Goal: Task Accomplishment & Management: Use online tool/utility

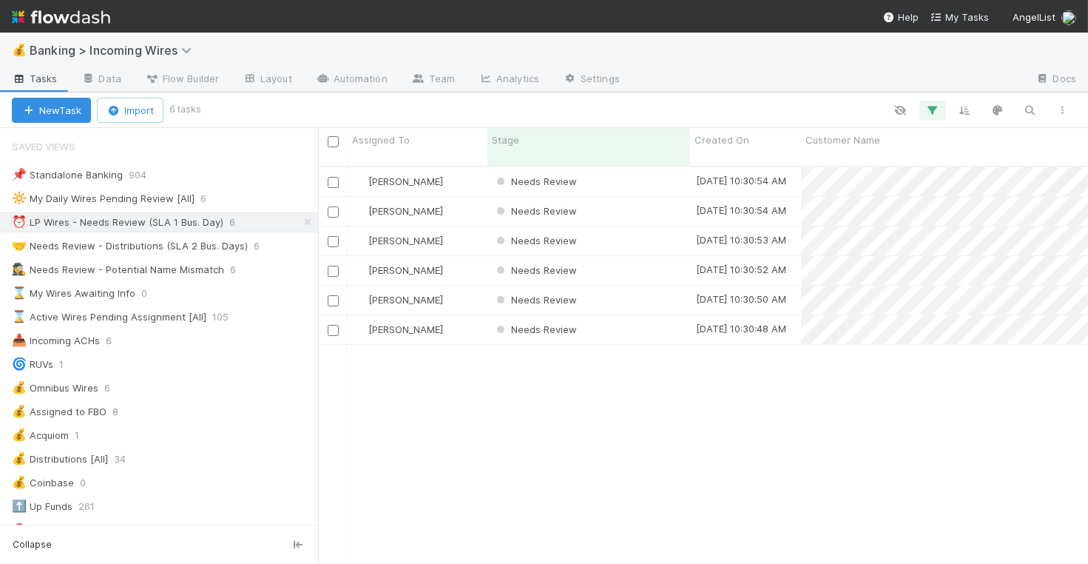
scroll to position [410, 770]
click at [189, 250] on div "🤝 Needs Review - Distributions (SLA 2 Bus. Days)" at bounding box center [130, 246] width 236 height 18
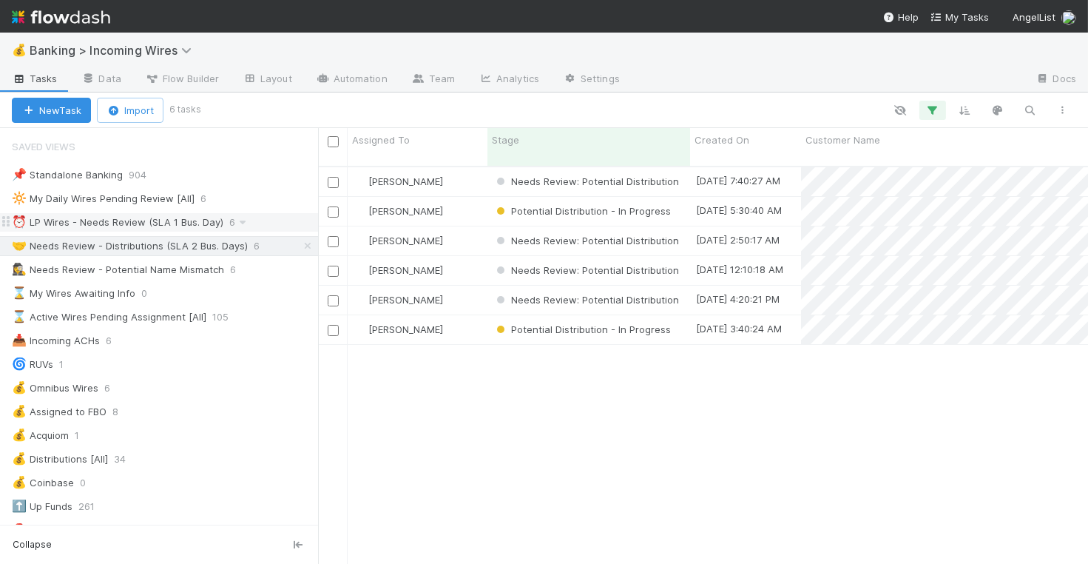
scroll to position [410, 770]
click at [179, 223] on div "⏰ LP Wires - Needs Review (SLA 1 Bus. Day)" at bounding box center [118, 222] width 212 height 18
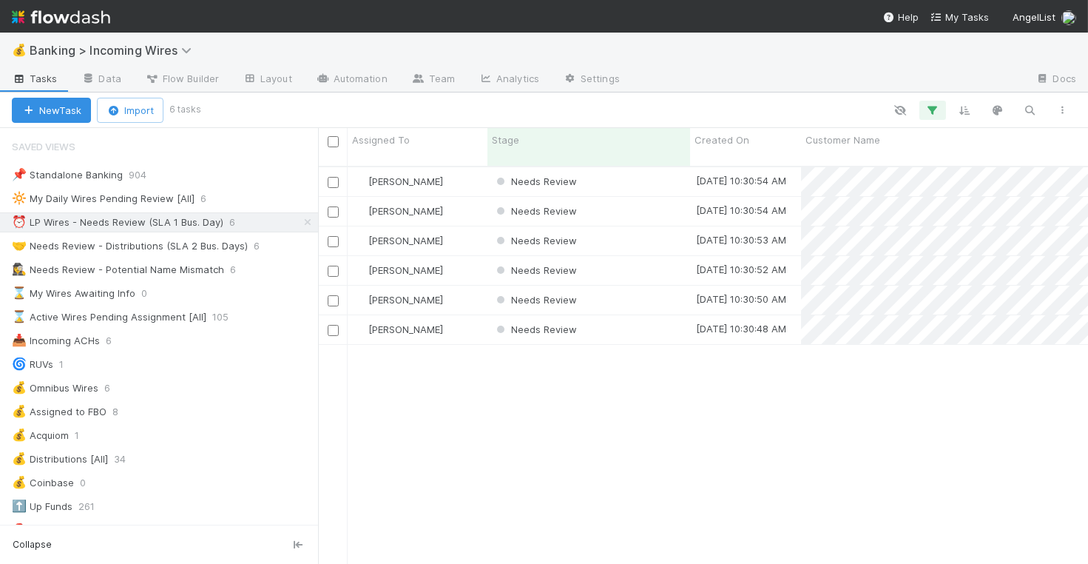
scroll to position [410, 770]
click at [620, 169] on div "Needs Review" at bounding box center [588, 181] width 203 height 29
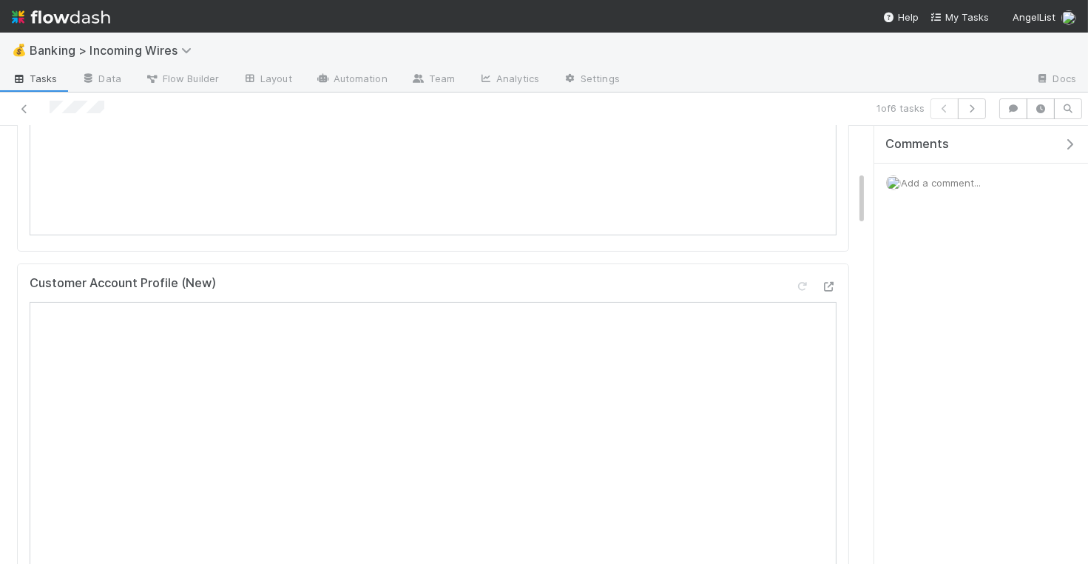
scroll to position [93, 0]
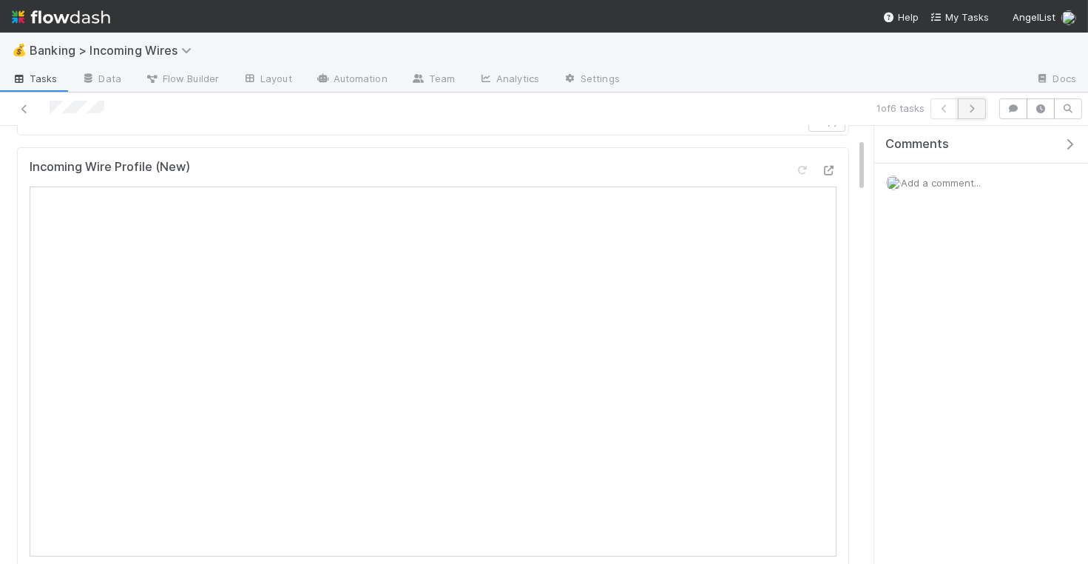
click at [975, 106] on icon "button" at bounding box center [971, 108] width 15 height 9
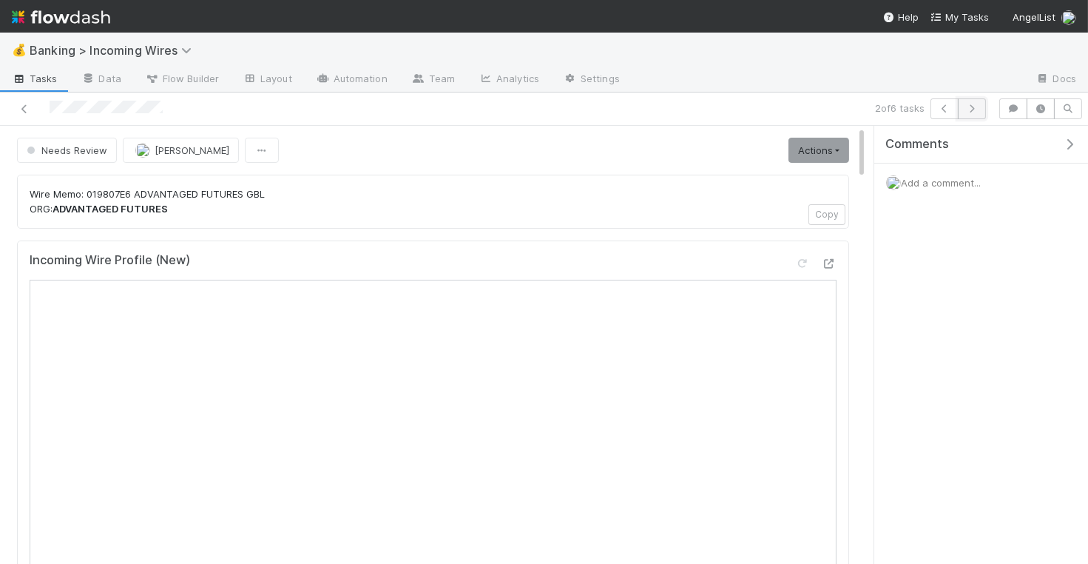
click at [975, 109] on icon "button" at bounding box center [971, 108] width 15 height 9
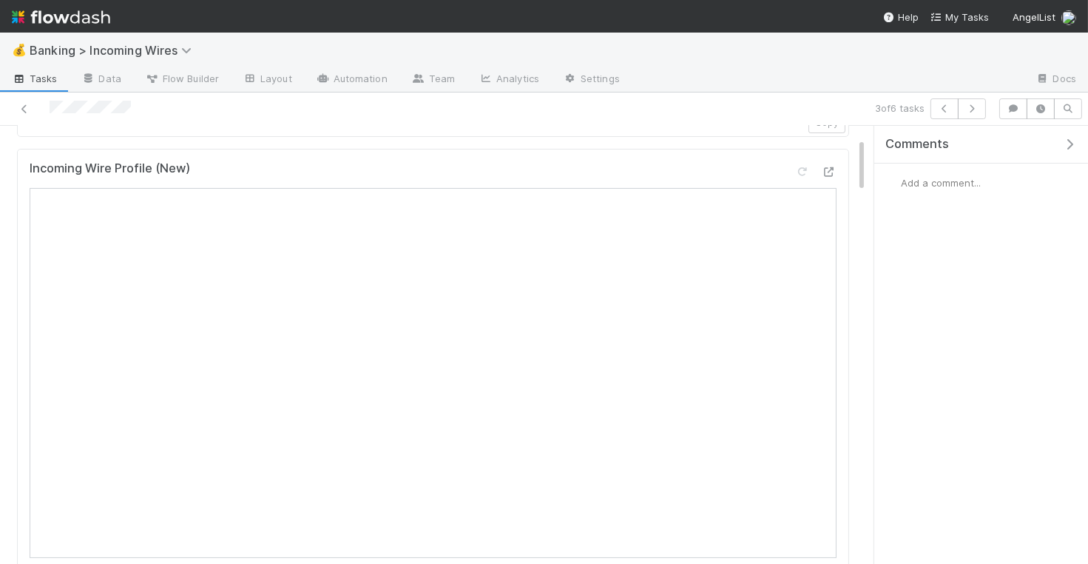
scroll to position [90, 0]
click at [974, 101] on button "button" at bounding box center [972, 108] width 28 height 21
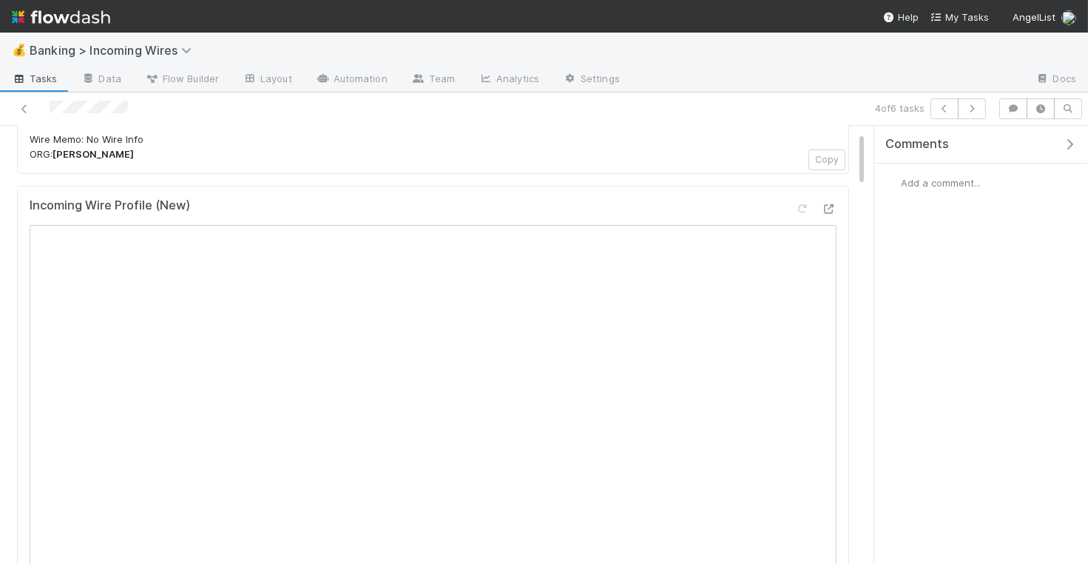
scroll to position [63, 0]
click at [973, 107] on icon "button" at bounding box center [971, 108] width 15 height 9
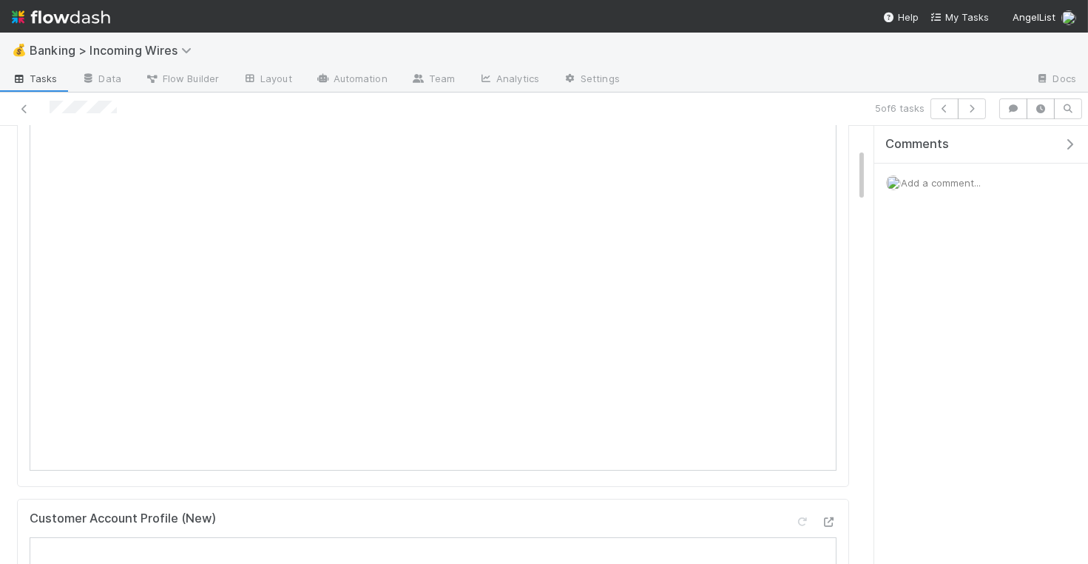
scroll to position [240, 0]
click at [974, 104] on icon "button" at bounding box center [971, 108] width 15 height 9
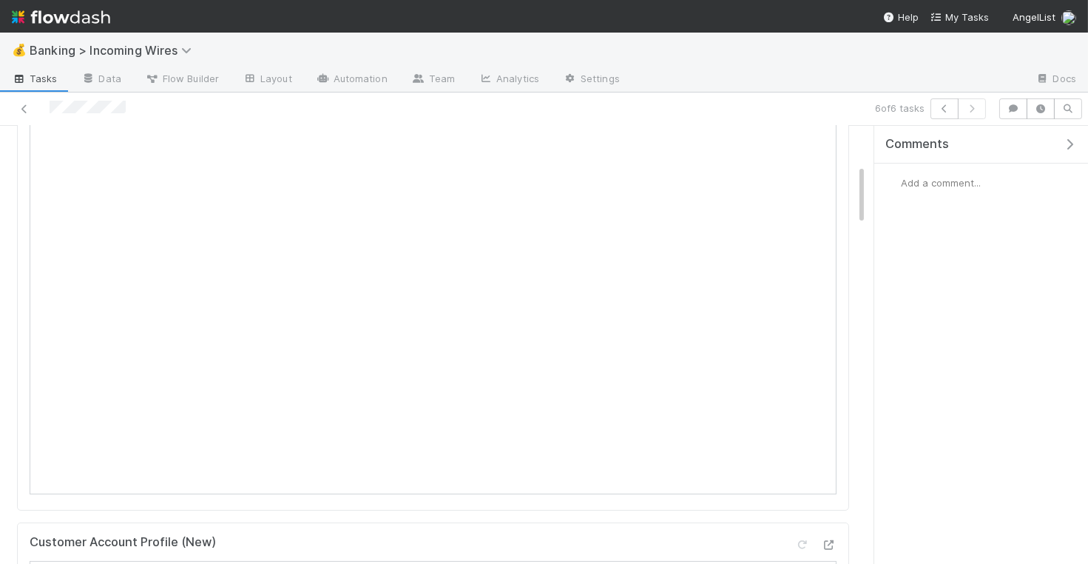
scroll to position [278, 0]
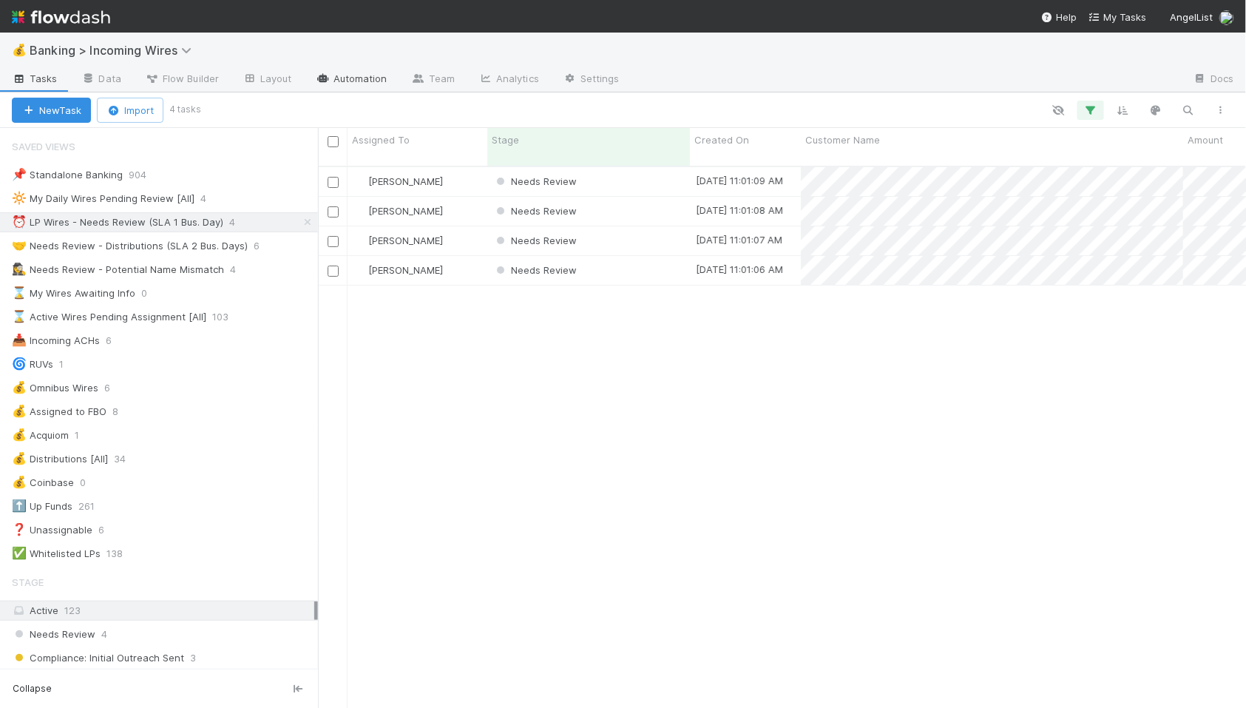
scroll to position [555, 928]
click at [456, 167] on div "[PERSON_NAME]" at bounding box center [418, 181] width 140 height 29
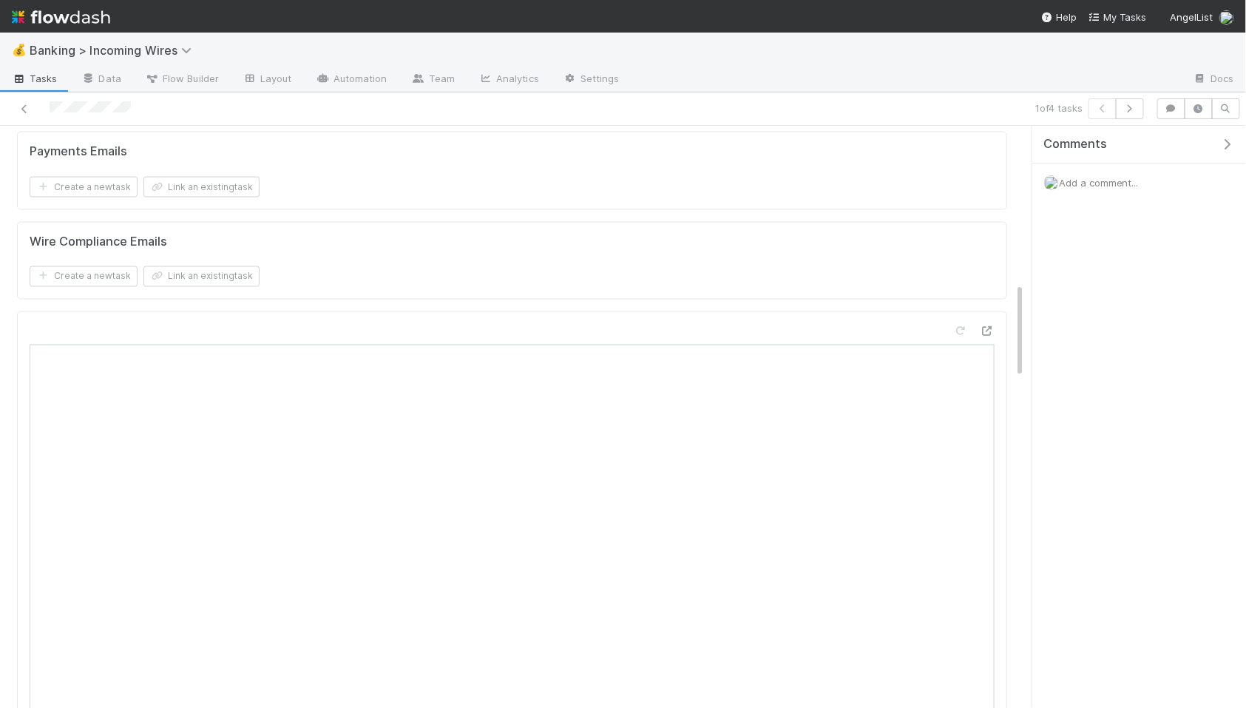
scroll to position [953, 0]
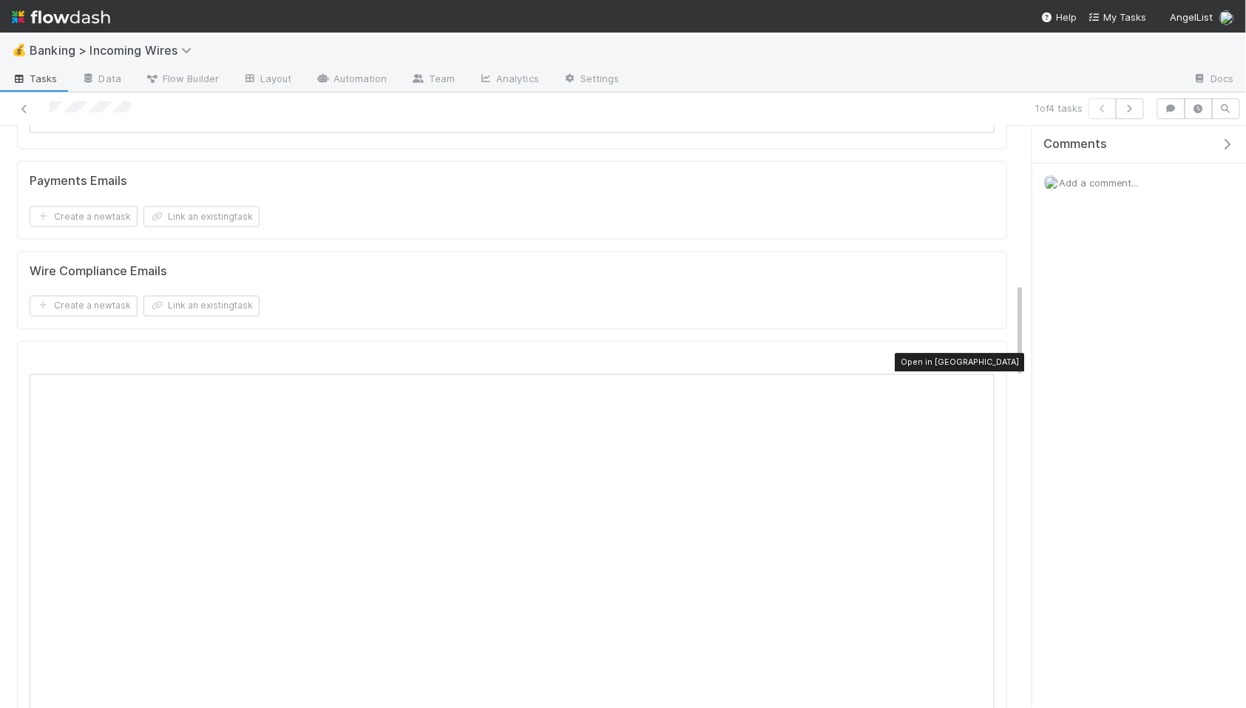
click at [991, 356] on icon at bounding box center [987, 361] width 15 height 10
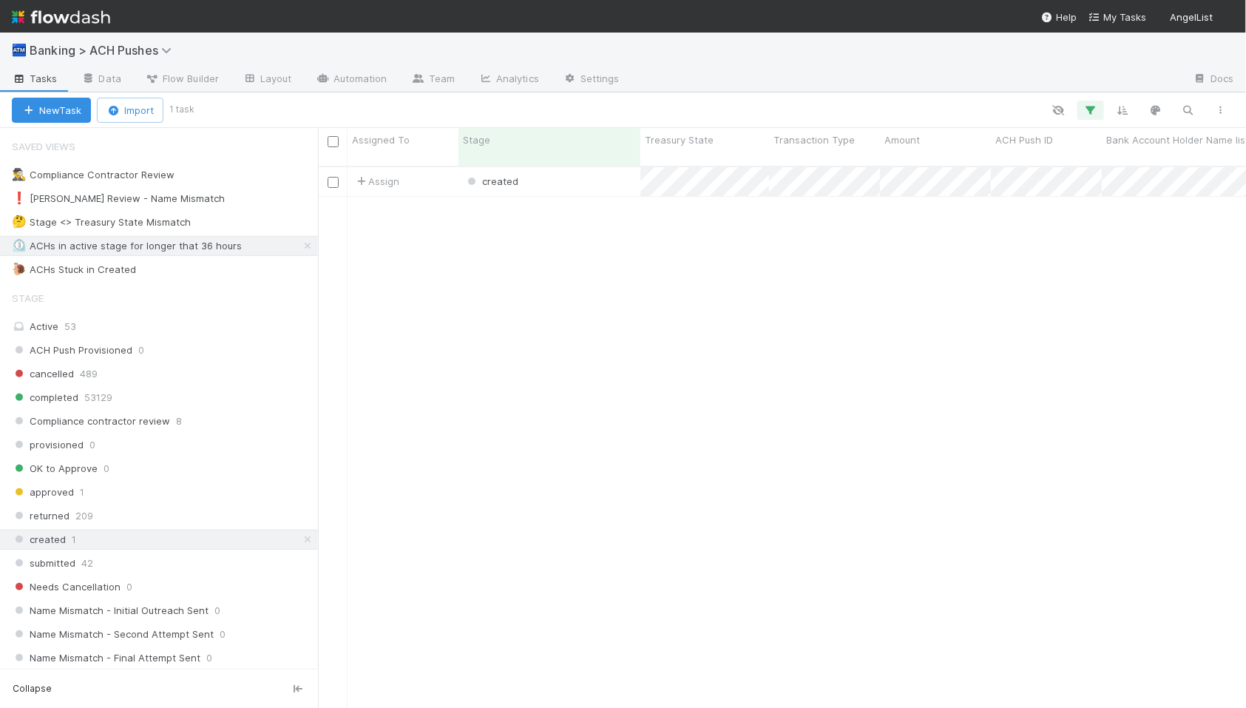
scroll to position [555, 928]
click at [617, 171] on div "created" at bounding box center [550, 181] width 182 height 29
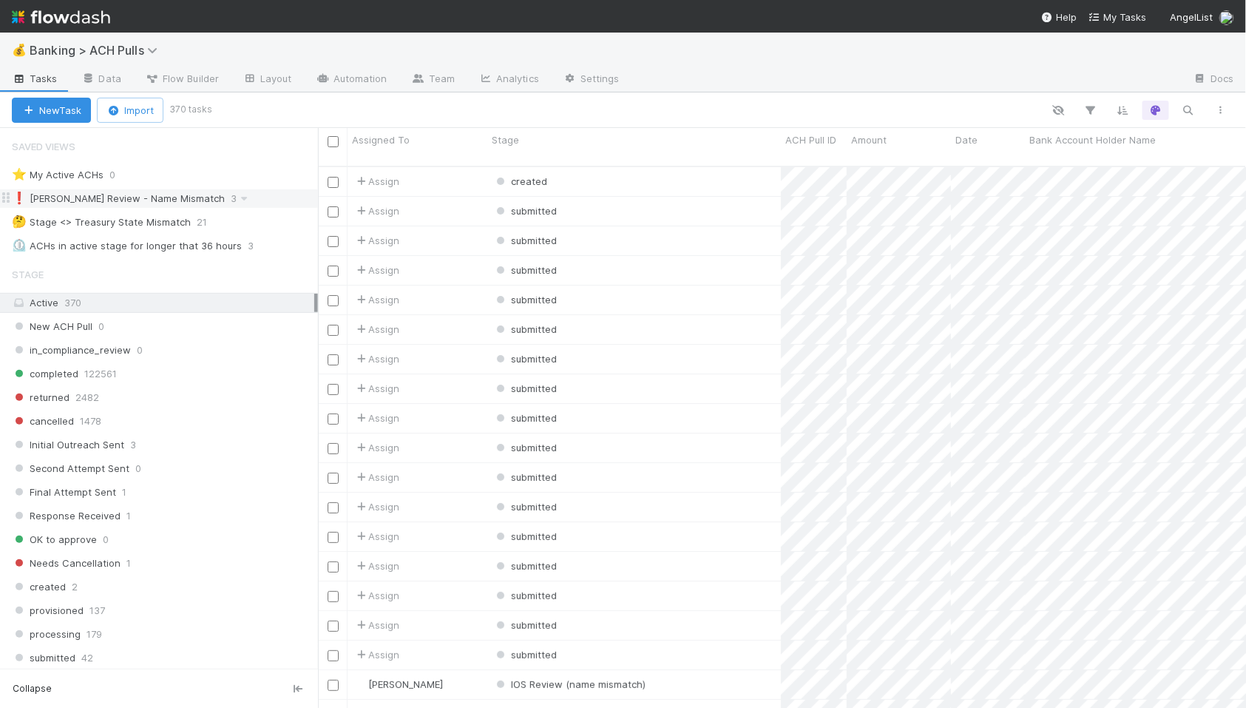
scroll to position [1, 0]
click at [163, 248] on div "⏲️ ACHs in active stage for longer that 36 hours" at bounding box center [127, 245] width 230 height 18
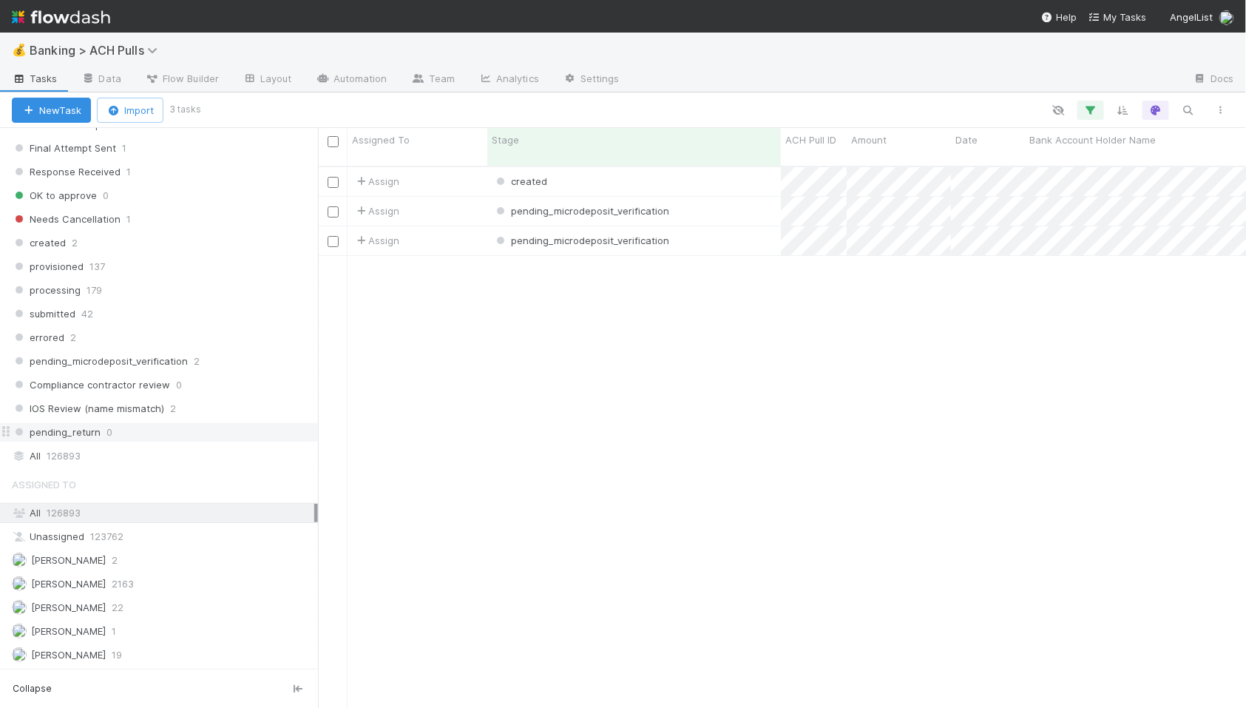
scroll to position [555, 928]
click at [601, 167] on div "created" at bounding box center [634, 181] width 294 height 29
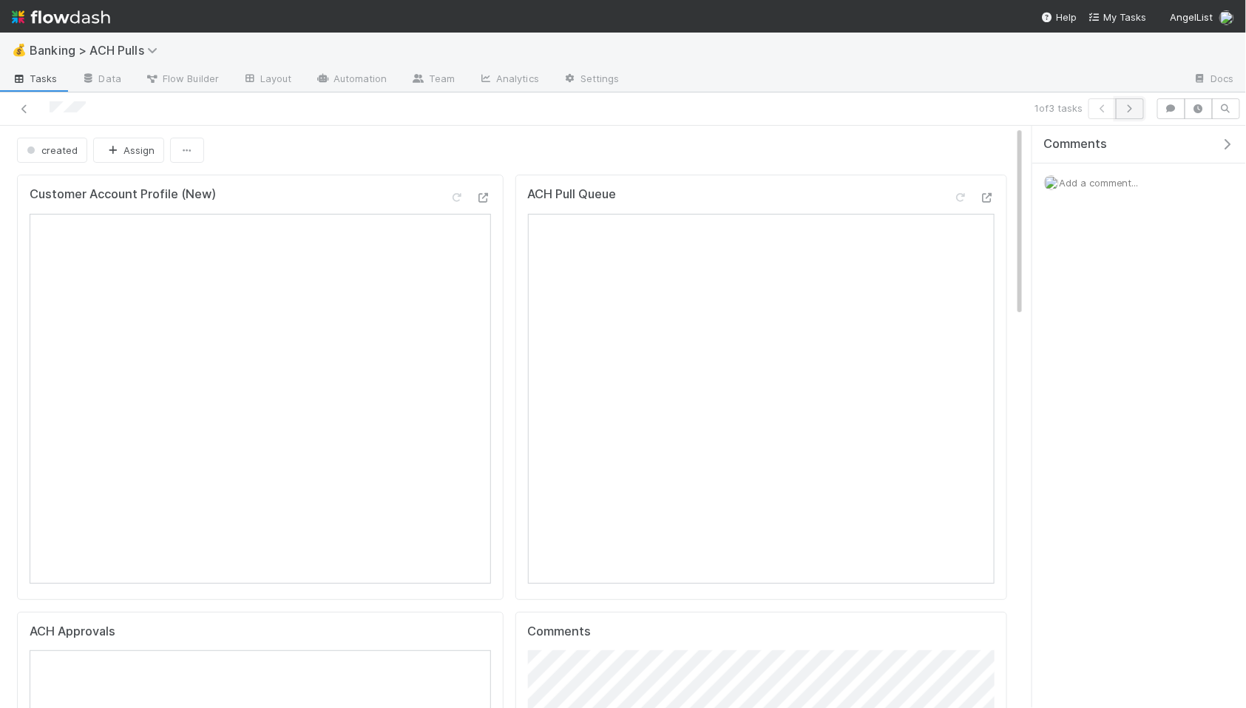
click at [1128, 108] on icon "button" at bounding box center [1130, 108] width 15 height 9
drag, startPoint x: 1128, startPoint y: 108, endPoint x: 1134, endPoint y: 258, distance: 150.2
click at [1134, 258] on div "2 of 3 tasks pending_microdeposit_verification Assign Customer Account Profile …" at bounding box center [623, 399] width 1246 height 615
click at [1135, 108] on icon "button" at bounding box center [1130, 108] width 15 height 9
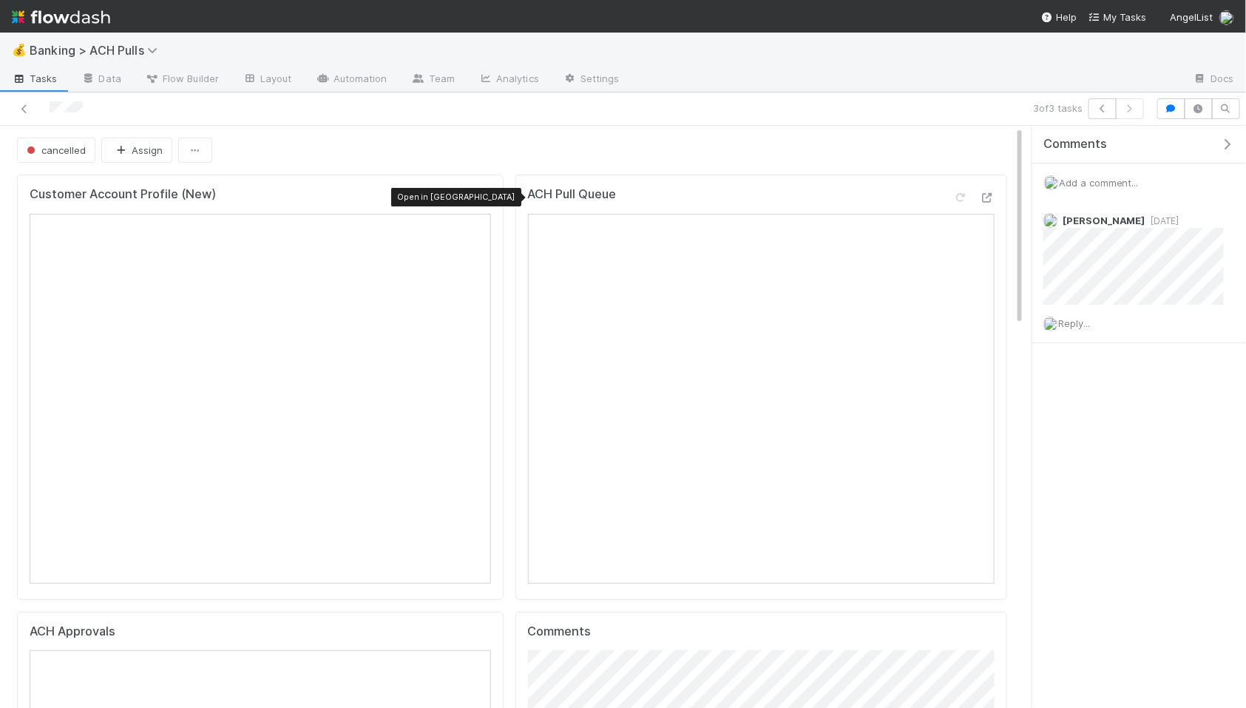
click at [479, 193] on icon at bounding box center [483, 198] width 15 height 10
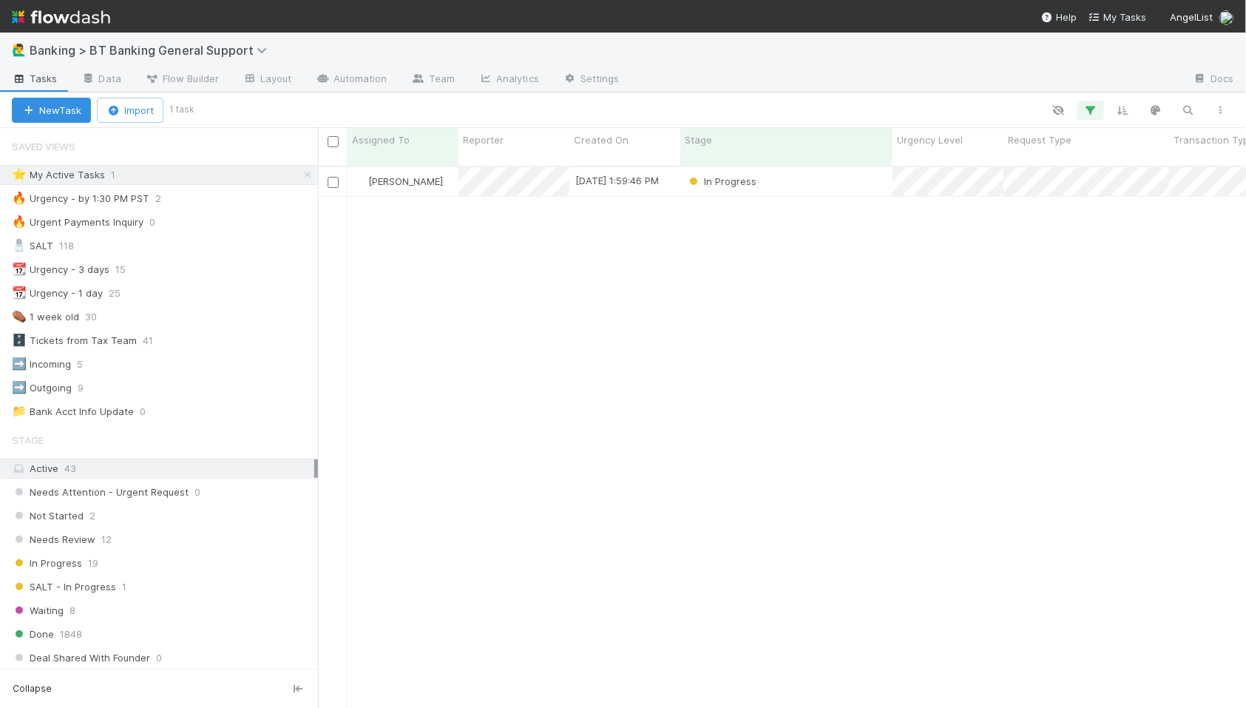
scroll to position [555, 928]
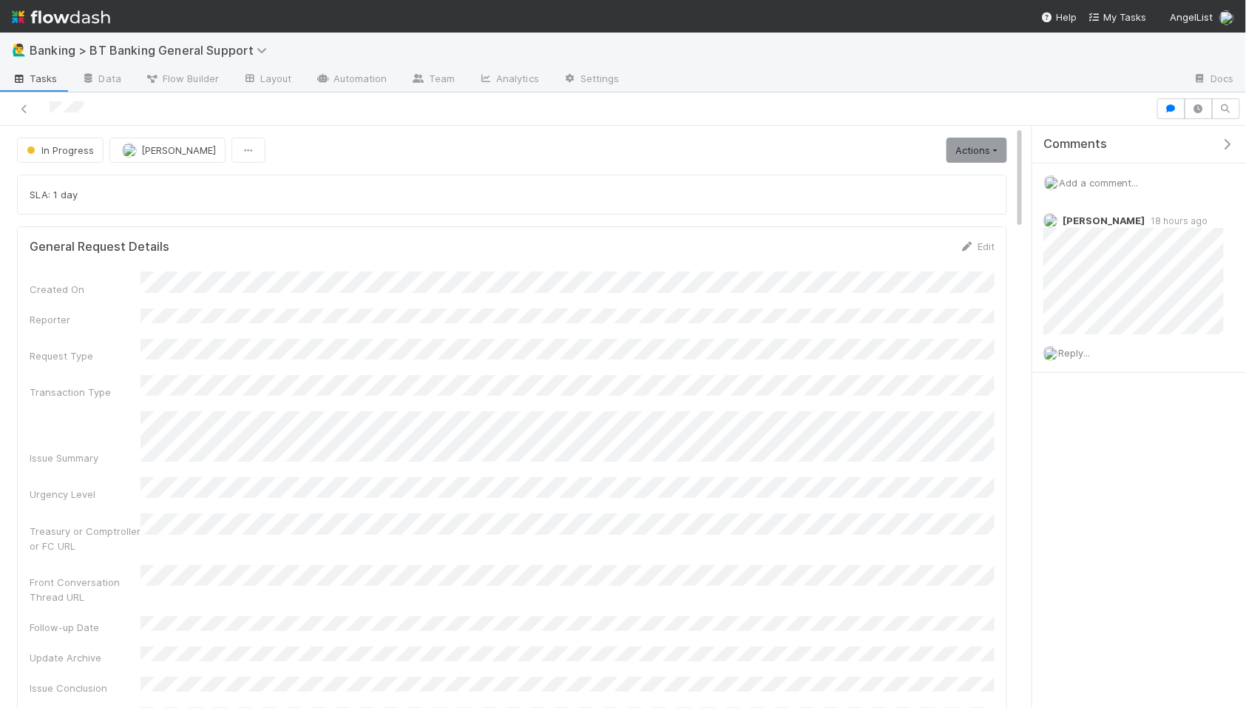
drag, startPoint x: 470, startPoint y: 454, endPoint x: 481, endPoint y: 448, distance: 11.9
click at [470, 454] on div "Created On Reporter Request Type Transaction Type Issue Summary Urgency Level T…" at bounding box center [512, 497] width 965 height 453
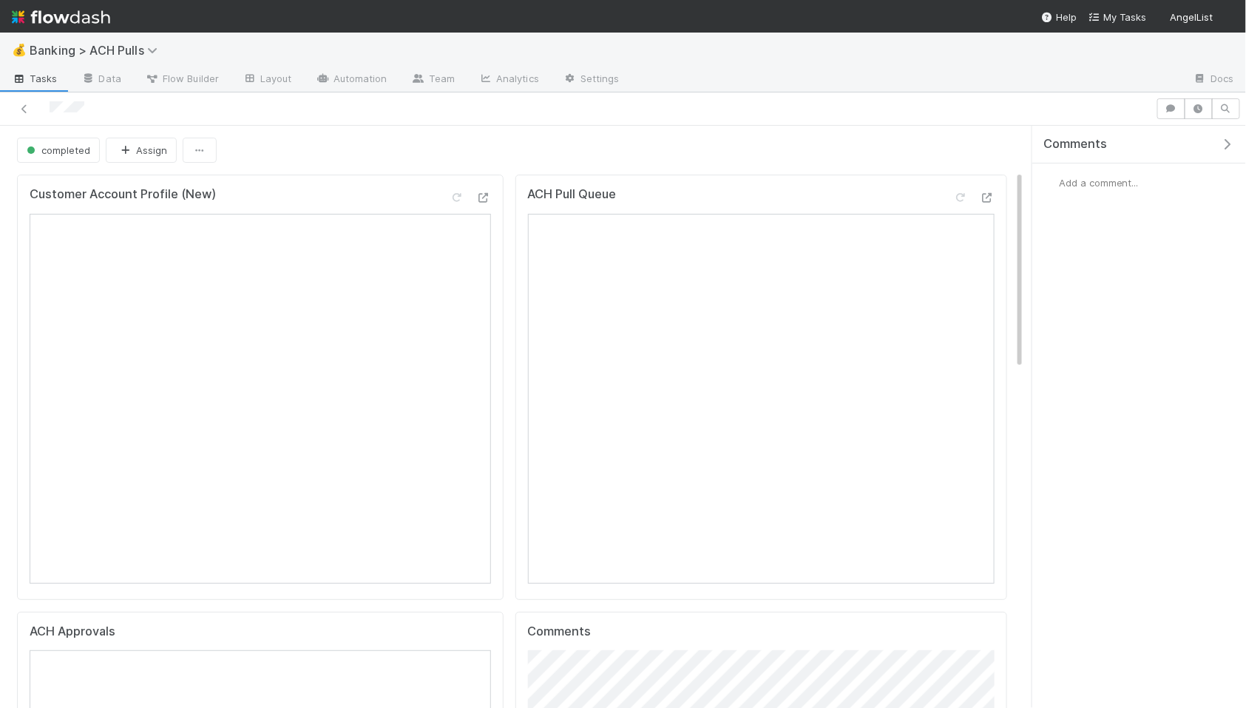
scroll to position [130, 0]
click at [22, 109] on icon at bounding box center [24, 109] width 15 height 10
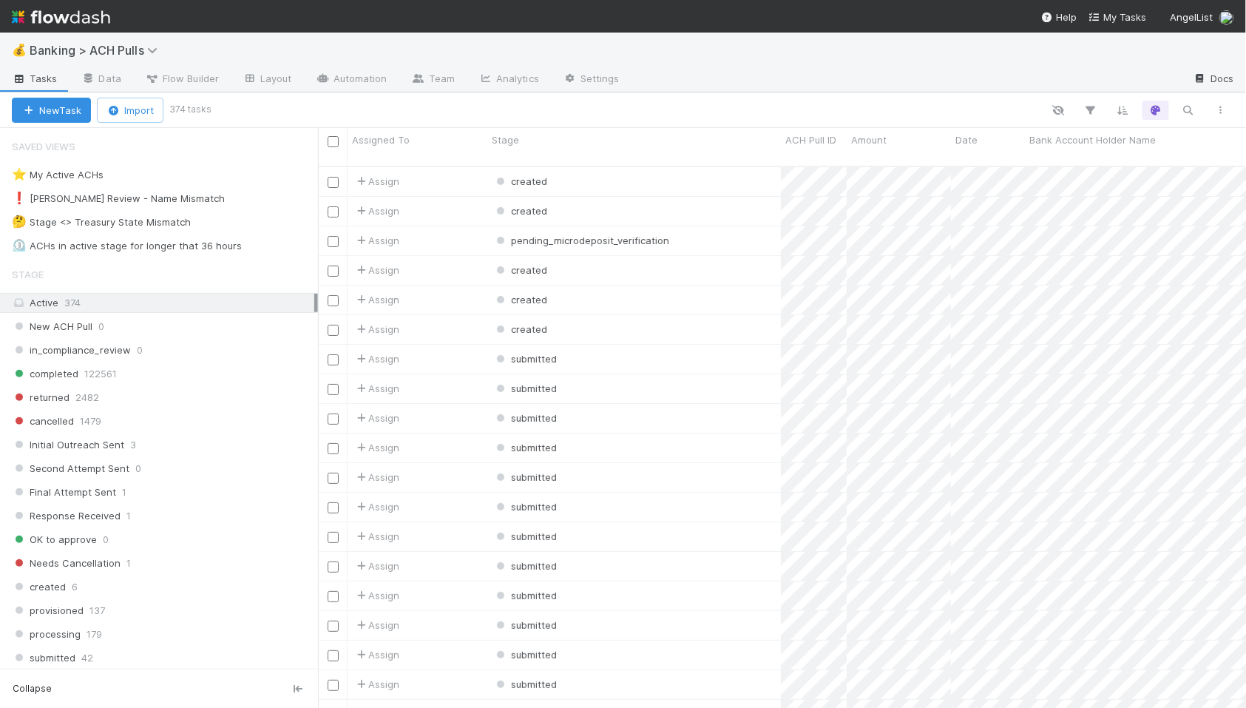
scroll to position [555, 928]
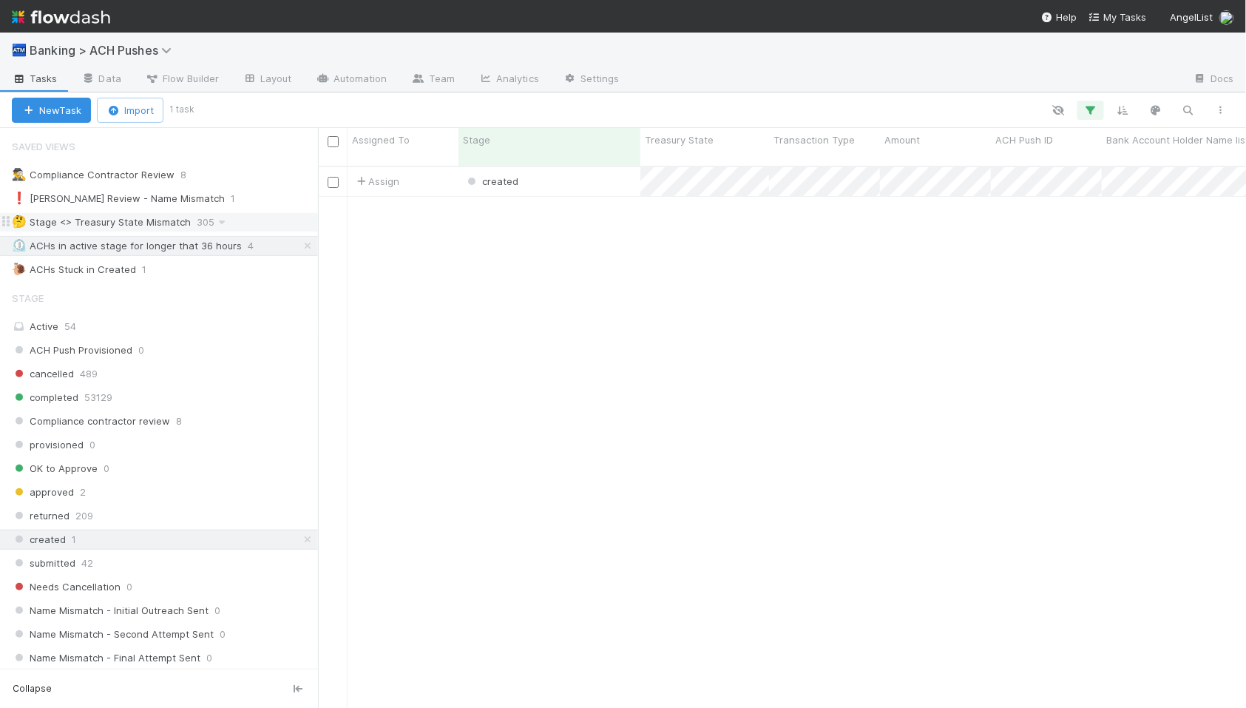
scroll to position [555, 928]
